Goal: Task Accomplishment & Management: Use online tool/utility

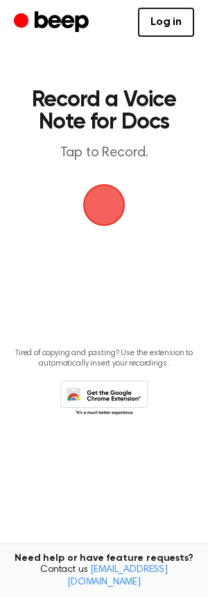
click at [120, 206] on span "button" at bounding box center [104, 204] width 39 height 39
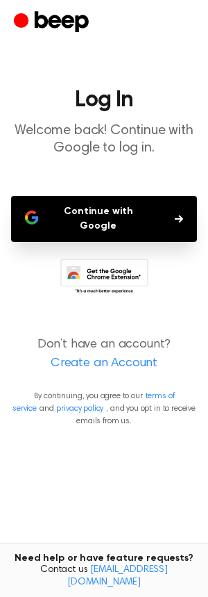
click at [109, 210] on button "Continue with Google" at bounding box center [104, 219] width 186 height 46
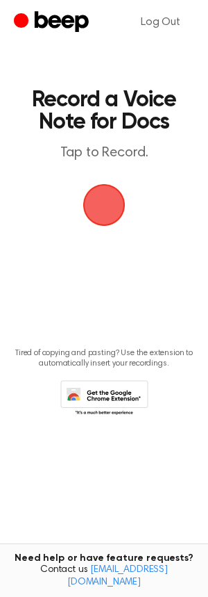
click at [90, 213] on span "button" at bounding box center [104, 205] width 42 height 42
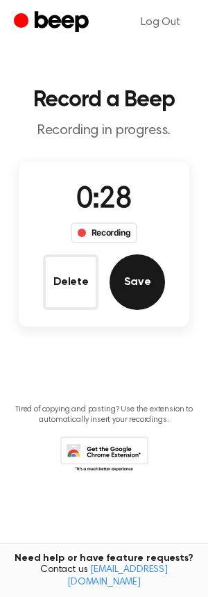
click at [136, 292] on button "Save" at bounding box center [138, 282] width 56 height 56
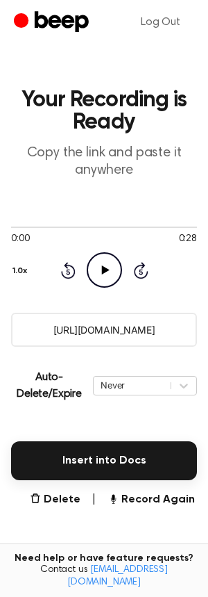
click at [106, 276] on icon "Play Audio" at bounding box center [104, 269] width 35 height 35
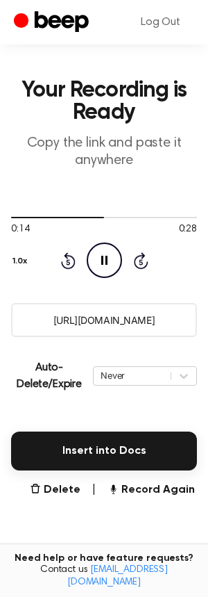
scroll to position [10, 0]
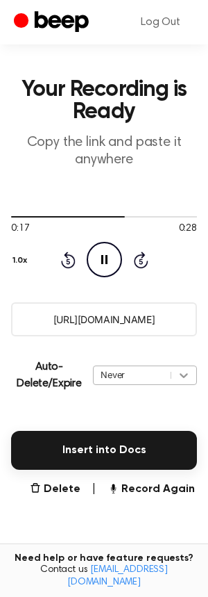
click at [181, 370] on icon at bounding box center [184, 375] width 14 height 14
click at [158, 352] on div "Auto-Delete/Expire Never | Download" at bounding box center [104, 375] width 186 height 56
click at [98, 241] on div "0:20 0:28 Your browser does not support the [object Object] element. 1.0x Rewin…" at bounding box center [104, 243] width 186 height 67
click at [103, 261] on icon at bounding box center [104, 259] width 6 height 9
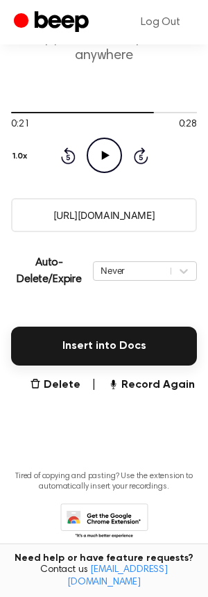
scroll to position [142, 0]
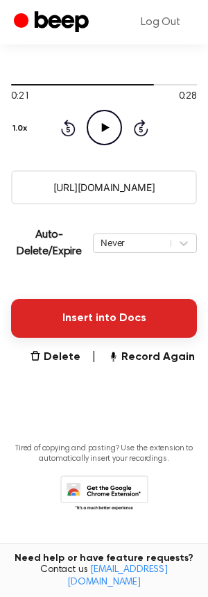
click at [122, 305] on button "Insert into Docs" at bounding box center [104, 318] width 186 height 39
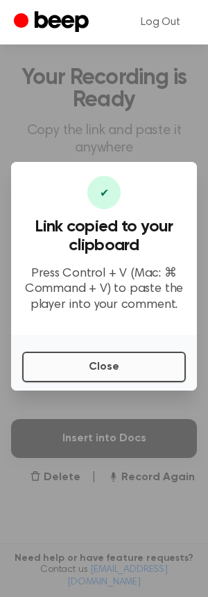
scroll to position [8, 0]
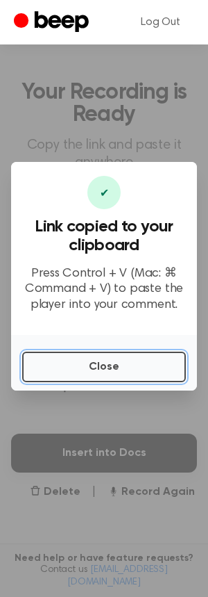
click at [143, 359] on button "Close" at bounding box center [104, 366] width 164 height 31
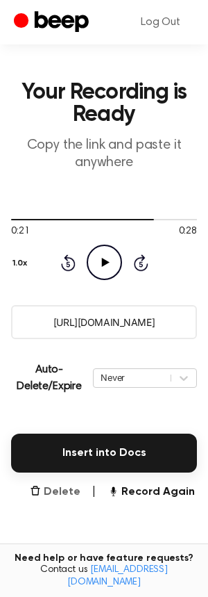
click at [80, 488] on button "Delete" at bounding box center [55, 491] width 51 height 17
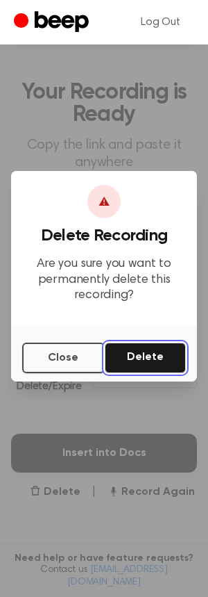
click at [140, 355] on button "Delete" at bounding box center [145, 357] width 81 height 31
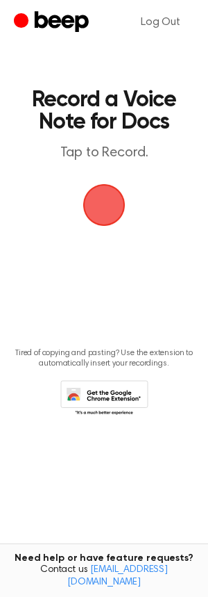
click at [44, 14] on icon "Beep" at bounding box center [53, 22] width 78 height 27
